Goal: Check status: Check status

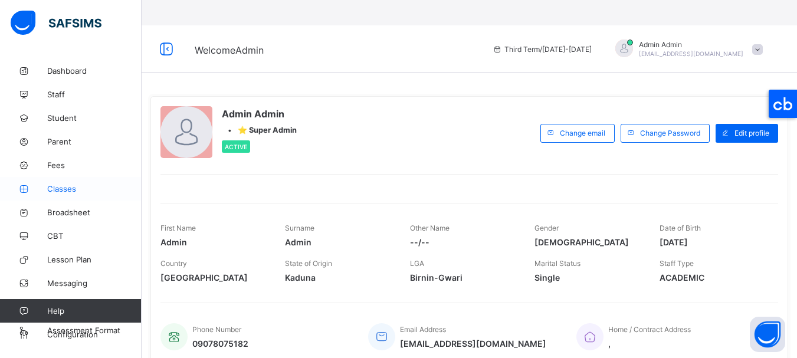
click at [61, 188] on span "Classes" at bounding box center [94, 188] width 94 height 9
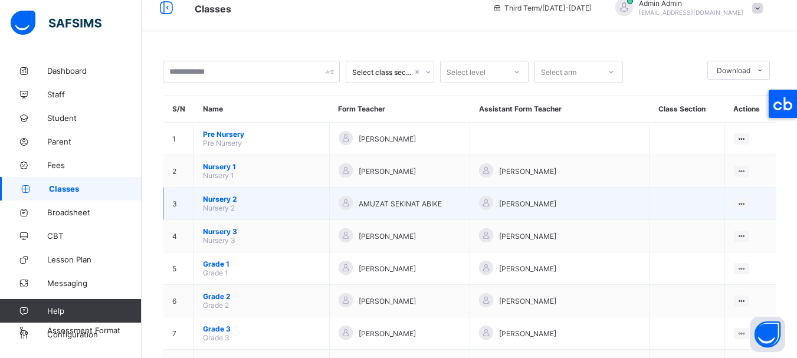
scroll to position [134, 0]
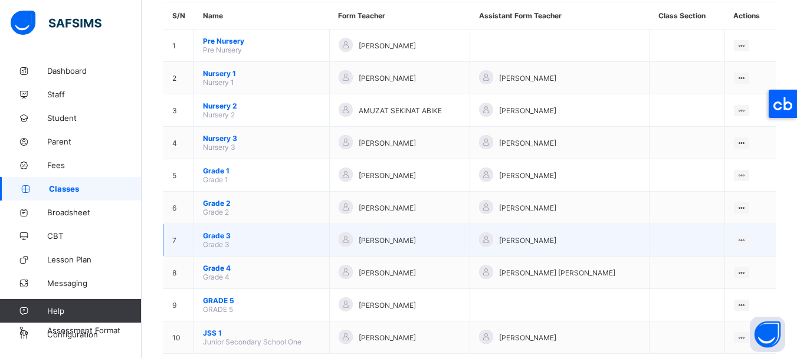
click at [222, 231] on span "Grade 3" at bounding box center [261, 235] width 117 height 9
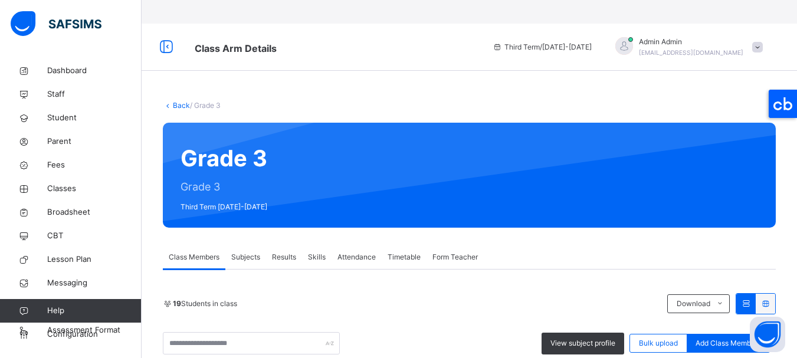
click at [251, 252] on span "Subjects" at bounding box center [245, 257] width 29 height 11
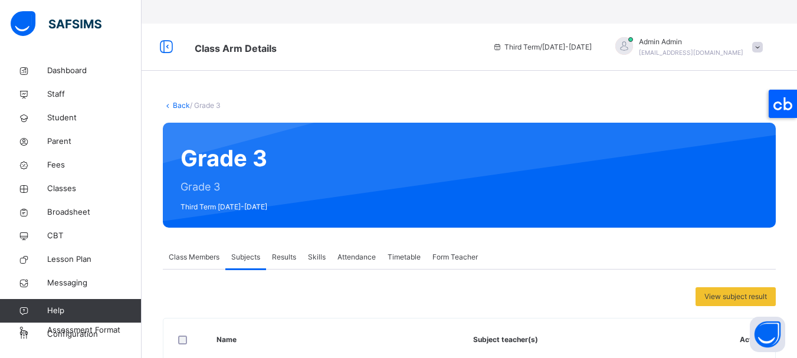
click at [293, 252] on span "Results" at bounding box center [284, 257] width 24 height 11
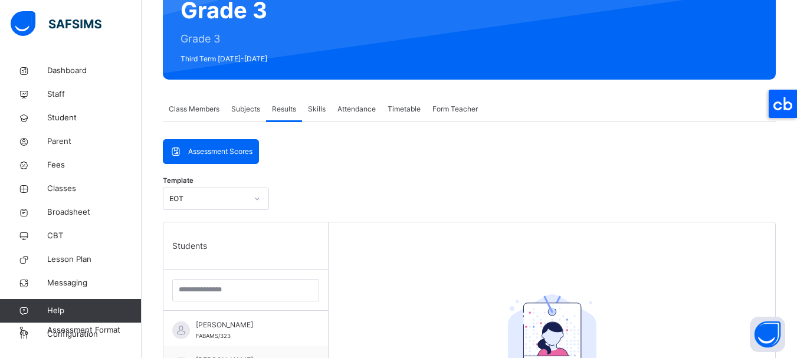
scroll to position [383, 0]
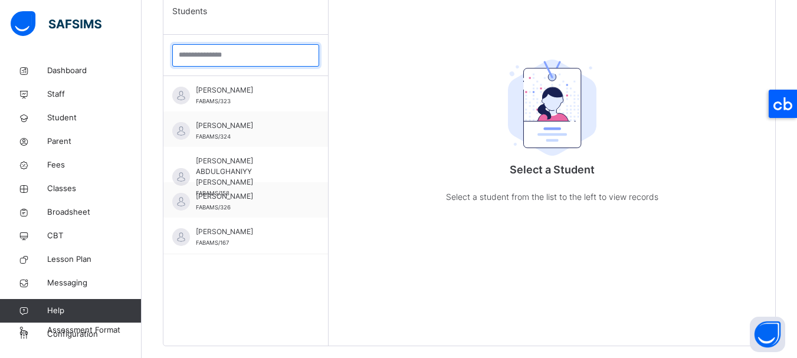
click at [194, 44] on input "search" at bounding box center [245, 55] width 147 height 22
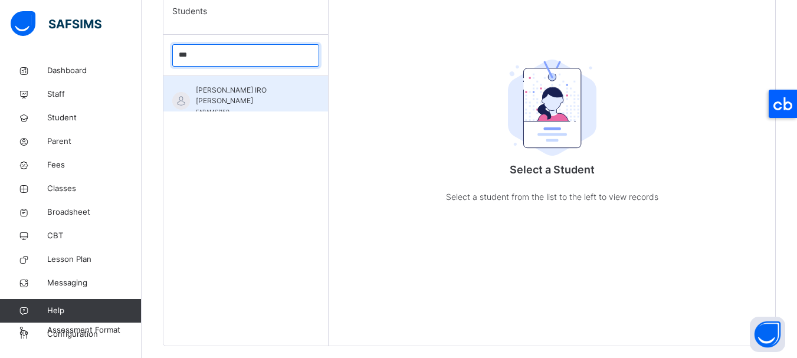
type input "***"
click at [203, 76] on div "FATIMA IRO LAWAL FABAMS/159" at bounding box center [245, 93] width 165 height 35
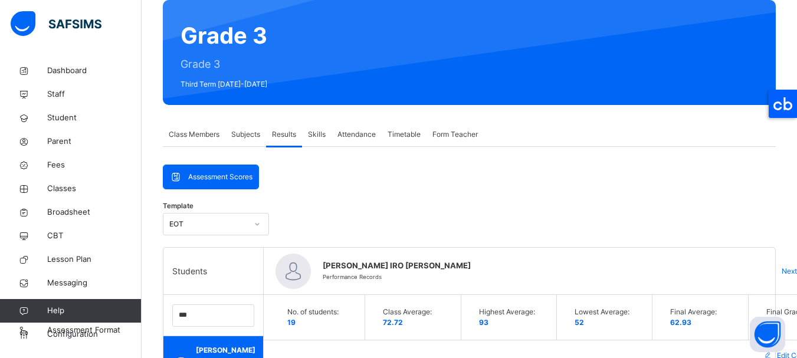
scroll to position [136, 0]
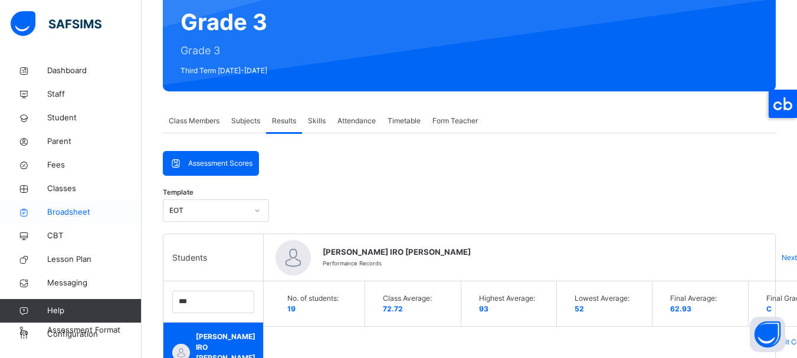
click at [65, 205] on link "Broadsheet" at bounding box center [71, 213] width 142 height 24
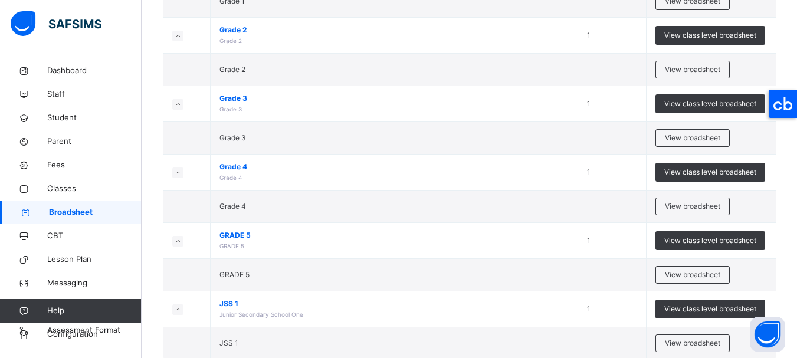
scroll to position [496, 0]
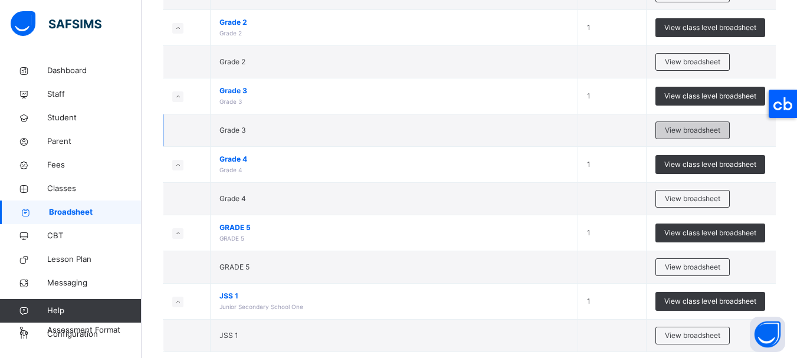
click at [678, 125] on span "View broadsheet" at bounding box center [692, 130] width 55 height 11
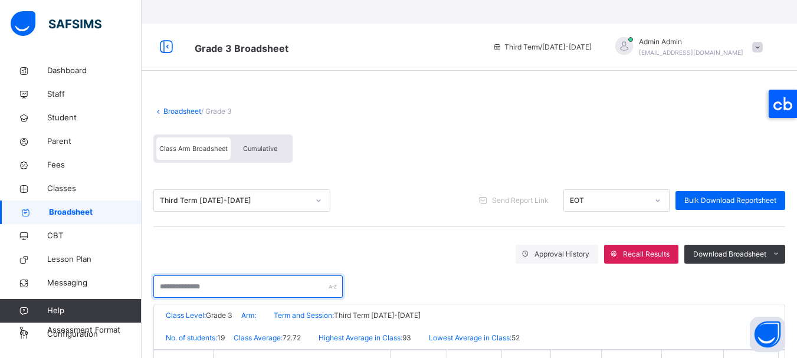
click at [246, 275] on input "text" at bounding box center [247, 286] width 189 height 22
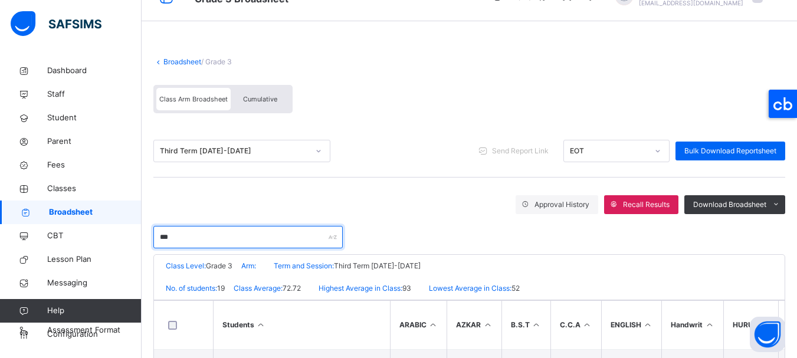
scroll to position [89, 0]
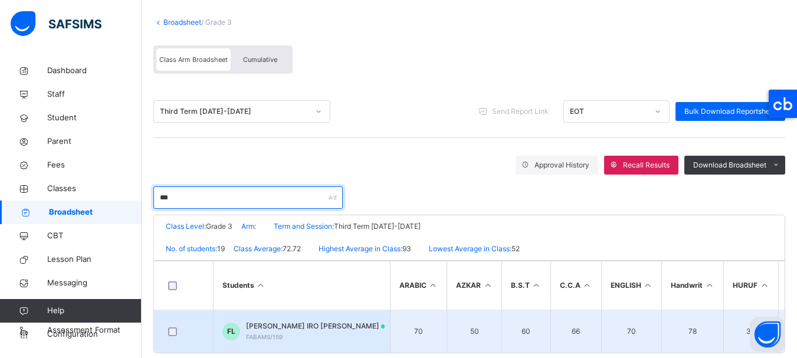
type input "***"
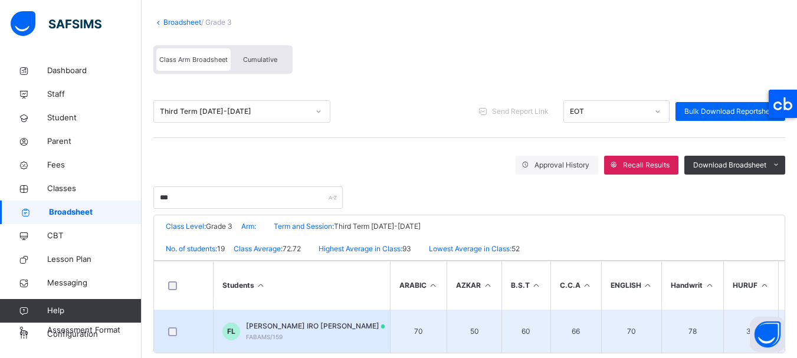
click at [288, 321] on span "[PERSON_NAME] IRO [PERSON_NAME]" at bounding box center [315, 326] width 139 height 11
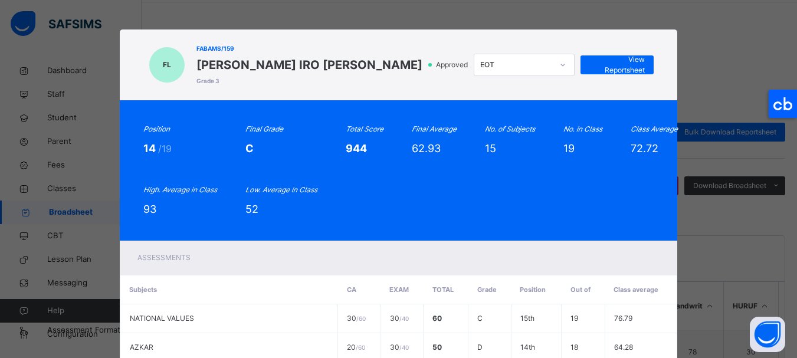
scroll to position [0, 0]
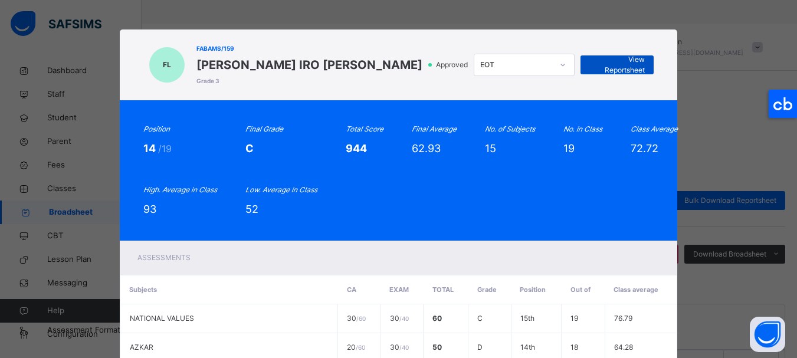
click at [617, 66] on span "View Reportsheet" at bounding box center [616, 64] width 55 height 21
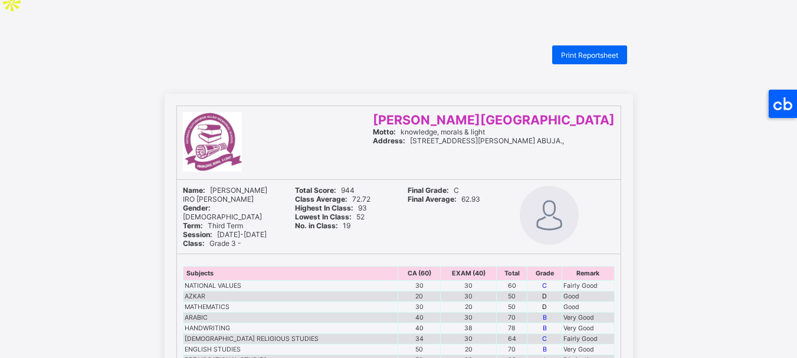
scroll to position [14, 0]
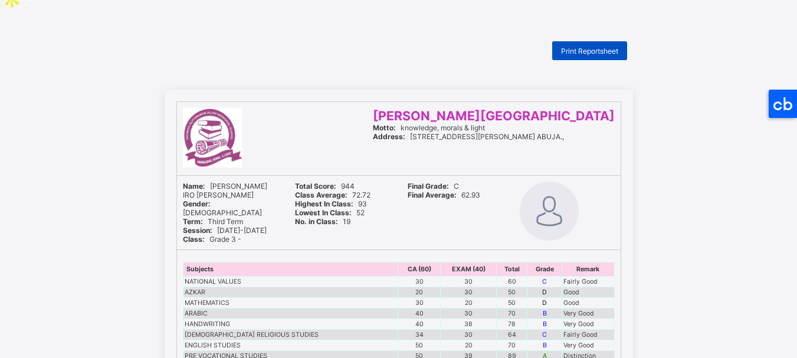
click at [576, 47] on span "Print Reportsheet" at bounding box center [589, 51] width 57 height 9
